Goal: Communication & Community: Answer question/provide support

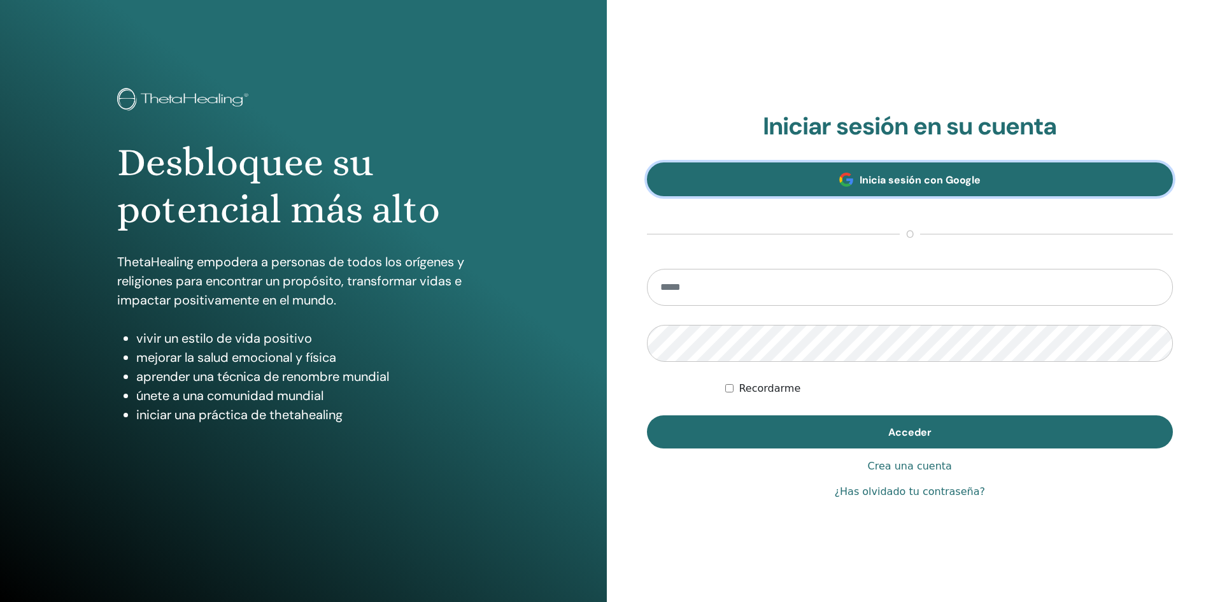
click at [814, 188] on link "Inicia sesión con Google" at bounding box center [910, 179] width 526 height 34
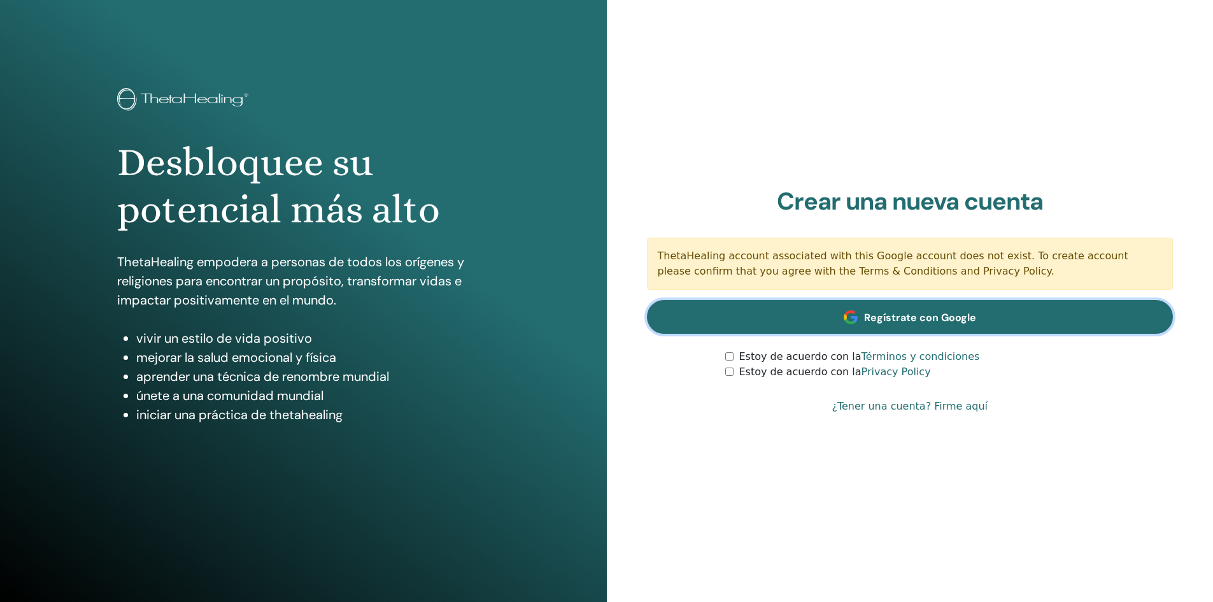
click at [752, 304] on link "Regístrate con Google" at bounding box center [910, 317] width 526 height 34
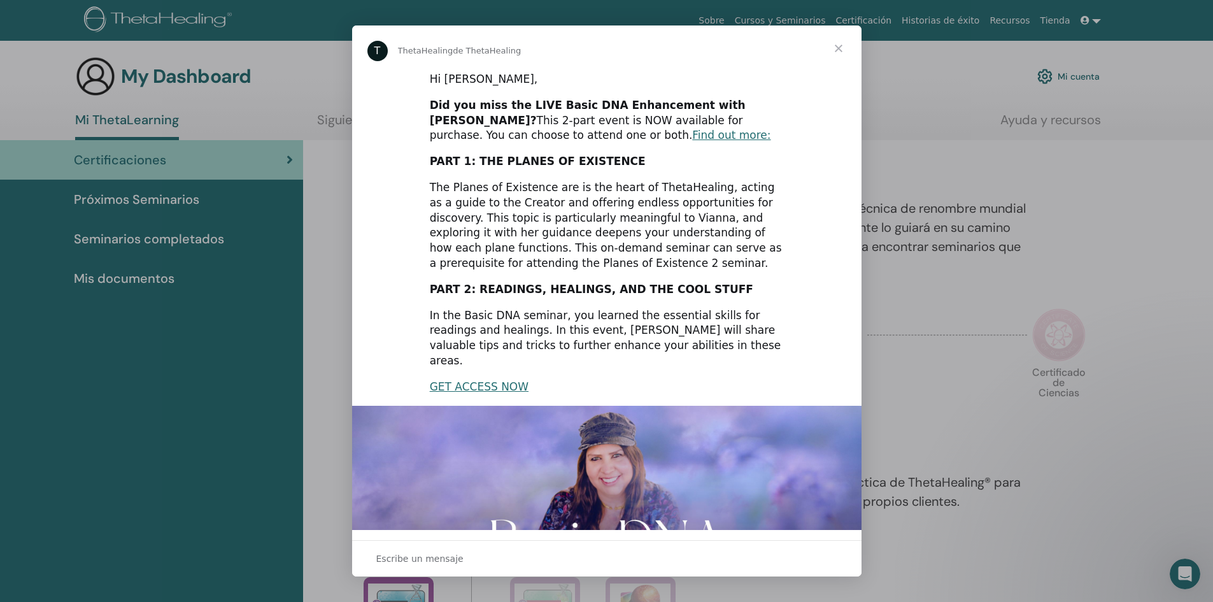
click at [835, 45] on span "Cerrar" at bounding box center [838, 48] width 46 height 46
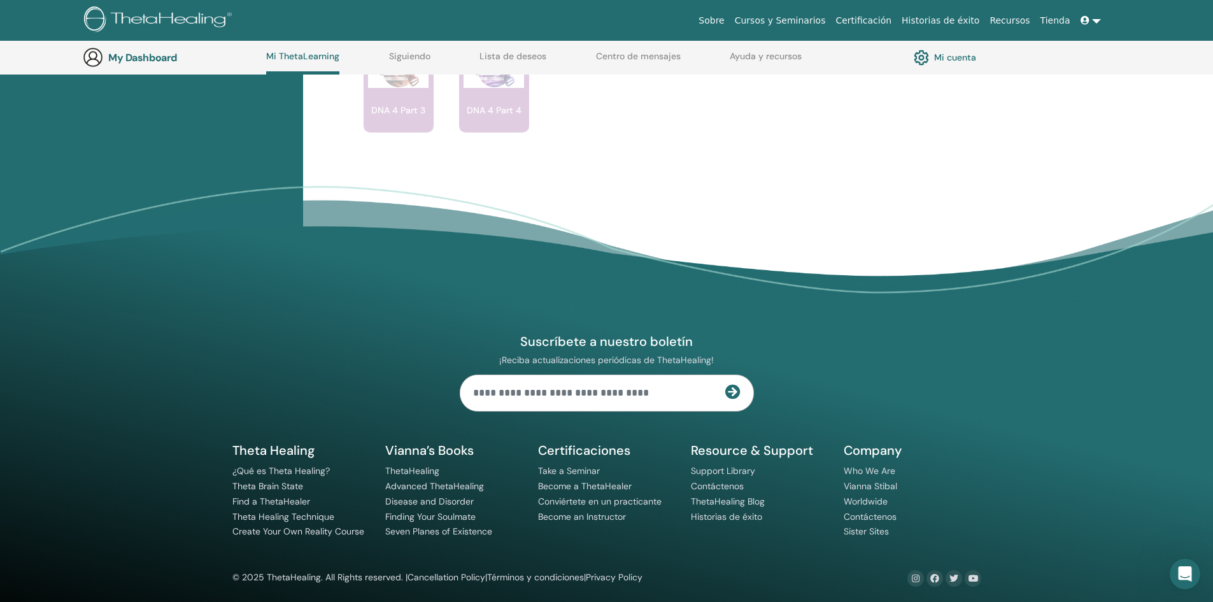
scroll to position [1121, 0]
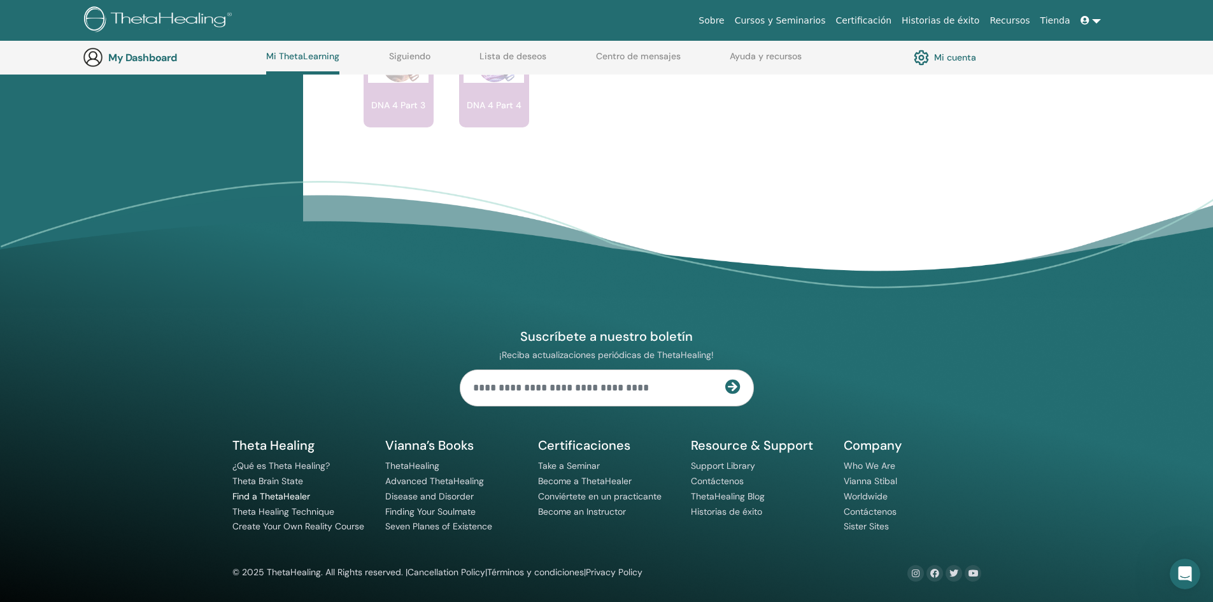
click at [291, 495] on link "Find a ThetaHealer" at bounding box center [271, 495] width 78 height 11
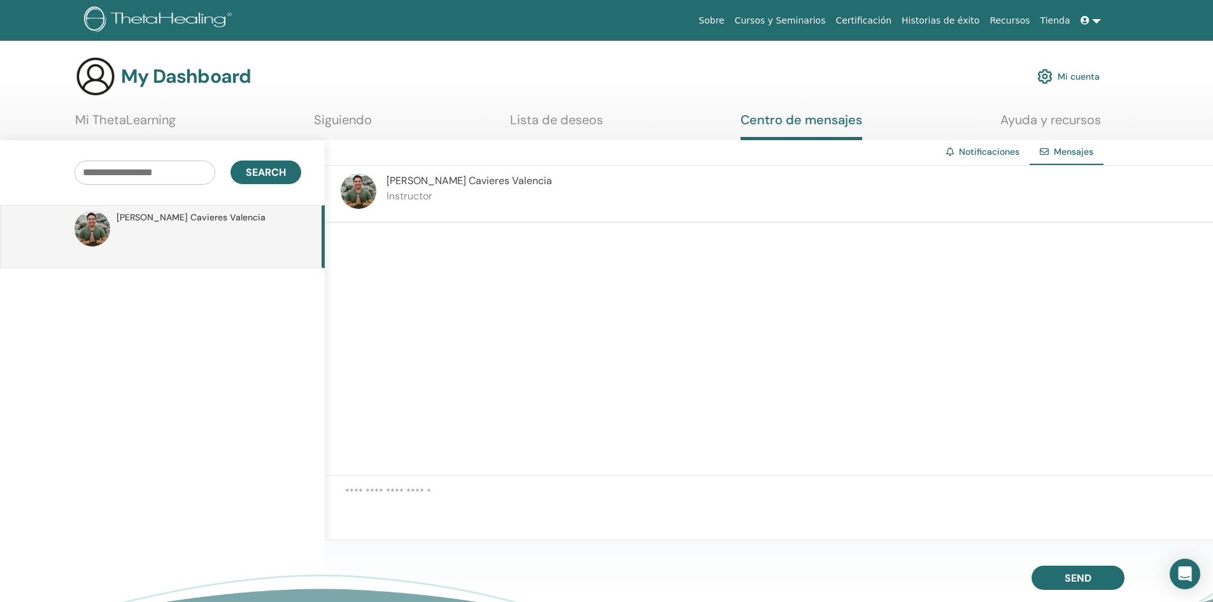
click at [469, 505] on textarea at bounding box center [779, 505] width 868 height 42
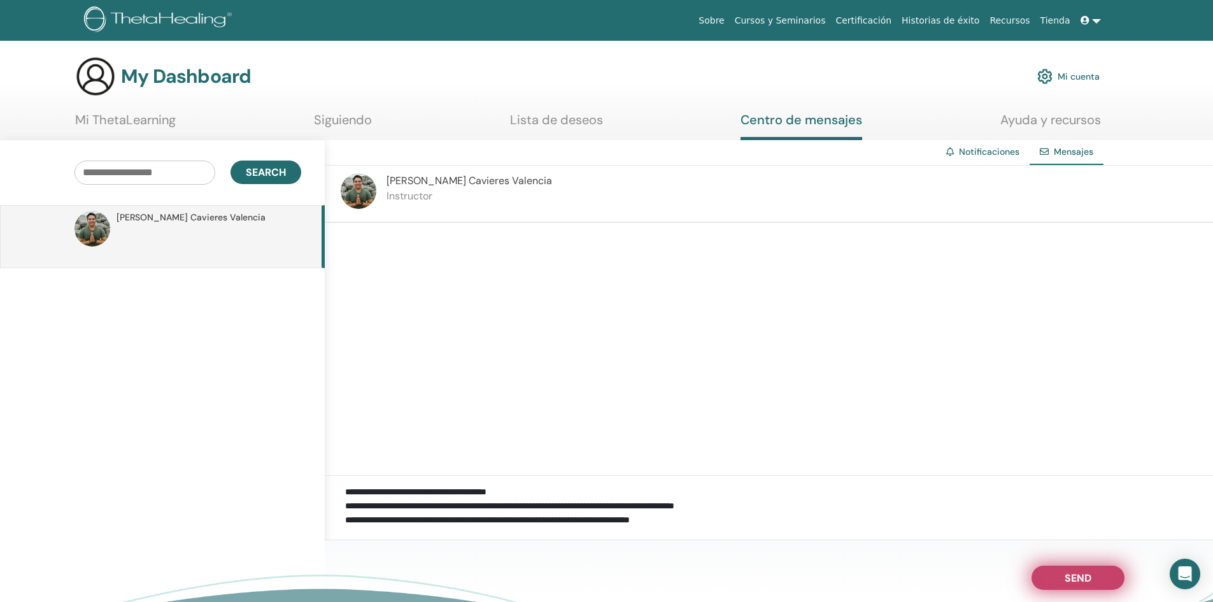
type textarea "**********"
click at [1078, 580] on span "Send" at bounding box center [1077, 575] width 27 height 9
